Goal: Information Seeking & Learning: Learn about a topic

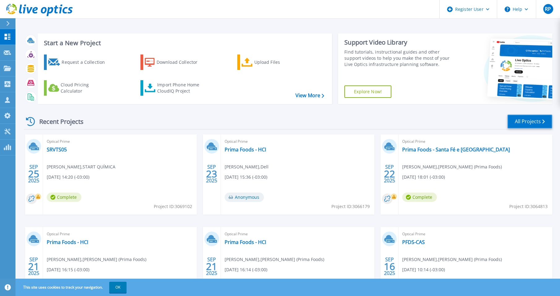
click at [525, 119] on link "All Projects" at bounding box center [530, 122] width 45 height 14
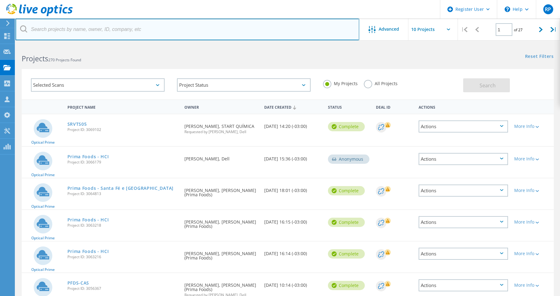
click at [52, 28] on input "text" at bounding box center [187, 30] width 344 height 22
type input "jacobina"
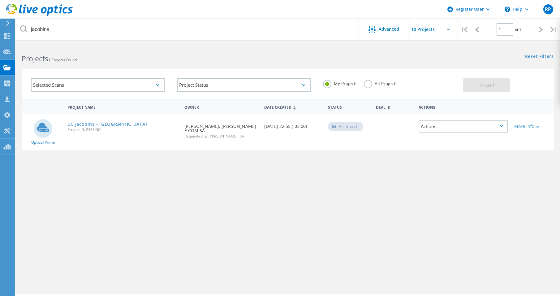
click at [104, 124] on link "DC Jacobina - [GEOGRAPHIC_DATA]" at bounding box center [107, 124] width 80 height 4
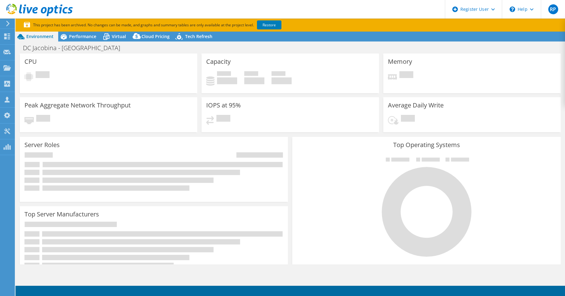
select select "SouthAmerica"
select select "BRL"
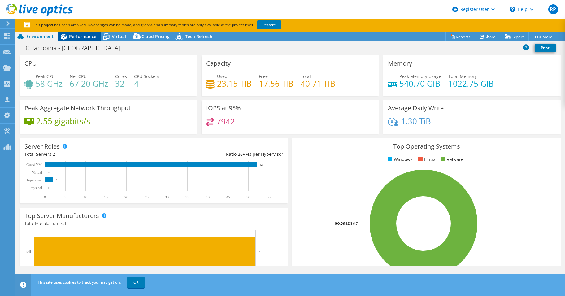
click at [77, 38] on span "Performance" at bounding box center [82, 36] width 27 height 6
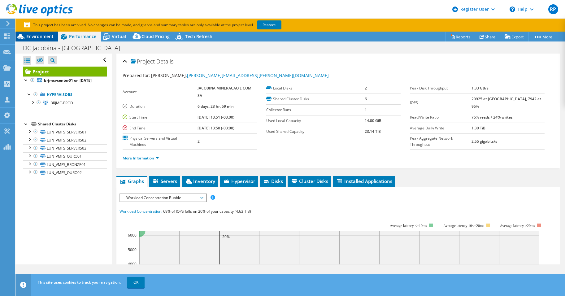
click at [41, 34] on span "Environment" at bounding box center [39, 36] width 27 height 6
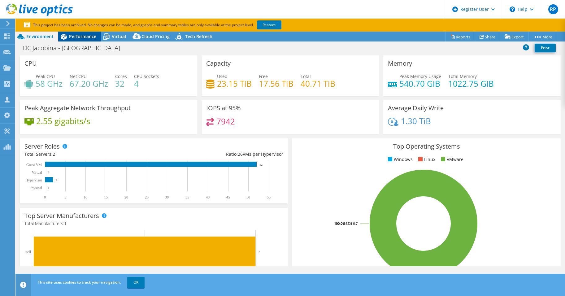
click at [76, 40] on div "Performance" at bounding box center [79, 37] width 43 height 10
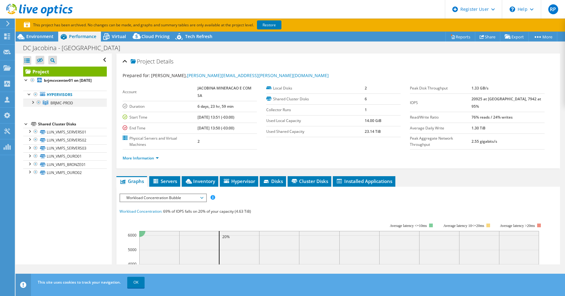
click at [33, 105] on div at bounding box center [32, 102] width 6 height 6
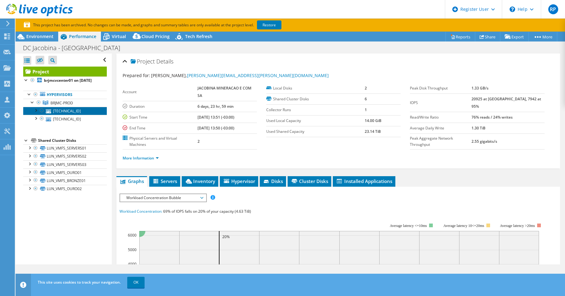
click at [55, 114] on link "10.132.93.11" at bounding box center [65, 111] width 84 height 8
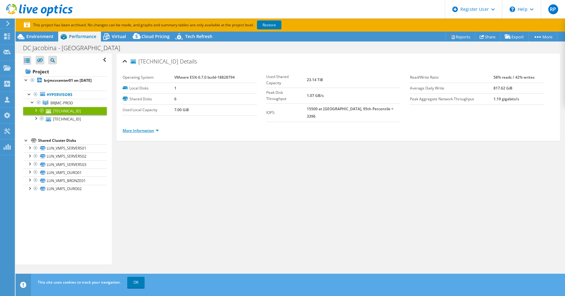
click at [158, 128] on link "More Information" at bounding box center [141, 130] width 36 height 5
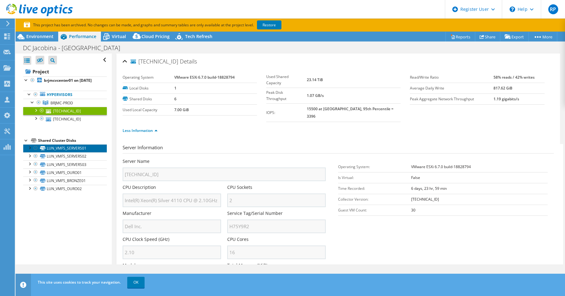
click at [71, 152] on link "LUN_VMFS_SERVERS01" at bounding box center [65, 148] width 84 height 8
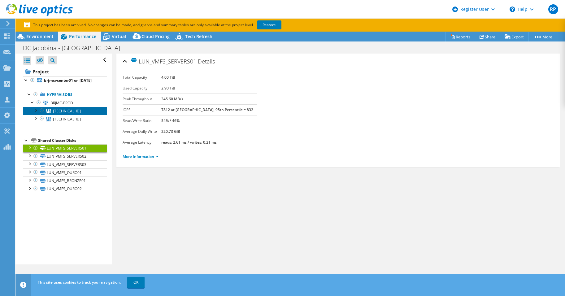
click at [67, 115] on link "10.132.93.11" at bounding box center [65, 111] width 84 height 8
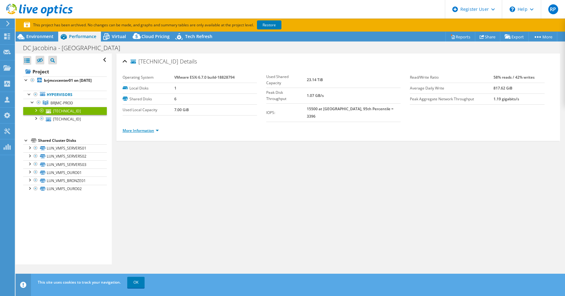
click at [158, 128] on link "More Information" at bounding box center [141, 130] width 36 height 5
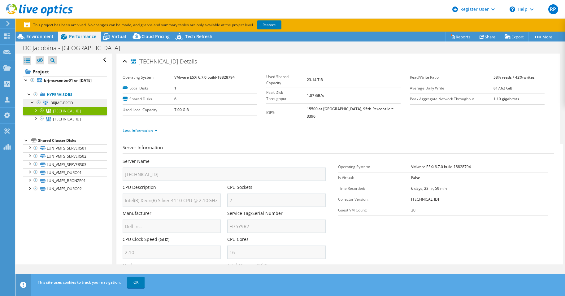
click at [63, 106] on span "BRJMC-PROD" at bounding box center [61, 102] width 23 height 5
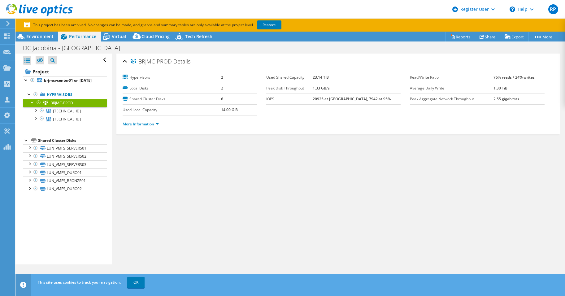
click at [158, 124] on link "More Information" at bounding box center [141, 123] width 36 height 5
